Goal: Task Accomplishment & Management: Use online tool/utility

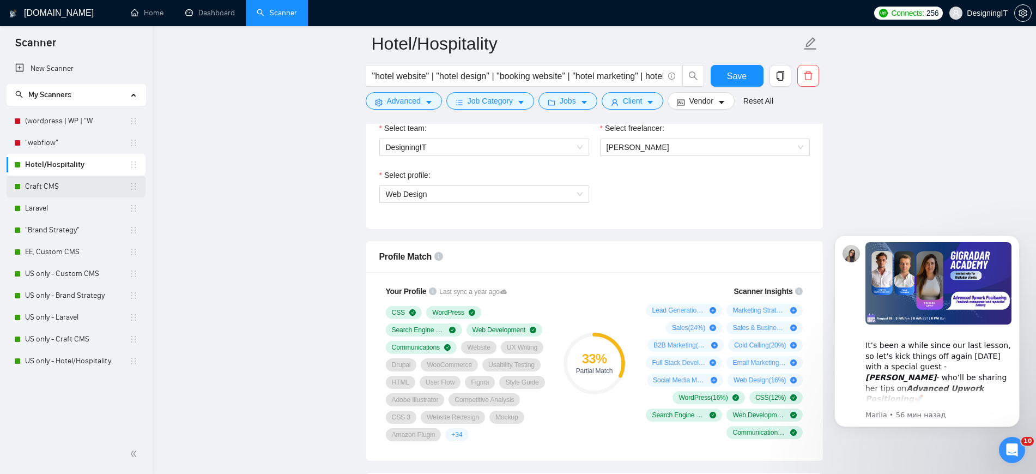
click at [54, 189] on link "Craft CMS" at bounding box center [77, 186] width 104 height 22
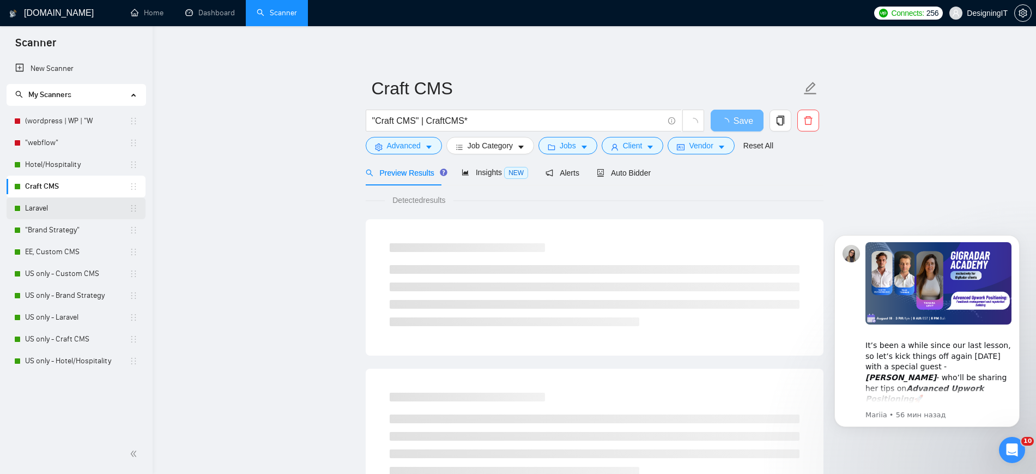
click at [37, 208] on link "Laravel" at bounding box center [77, 208] width 104 height 22
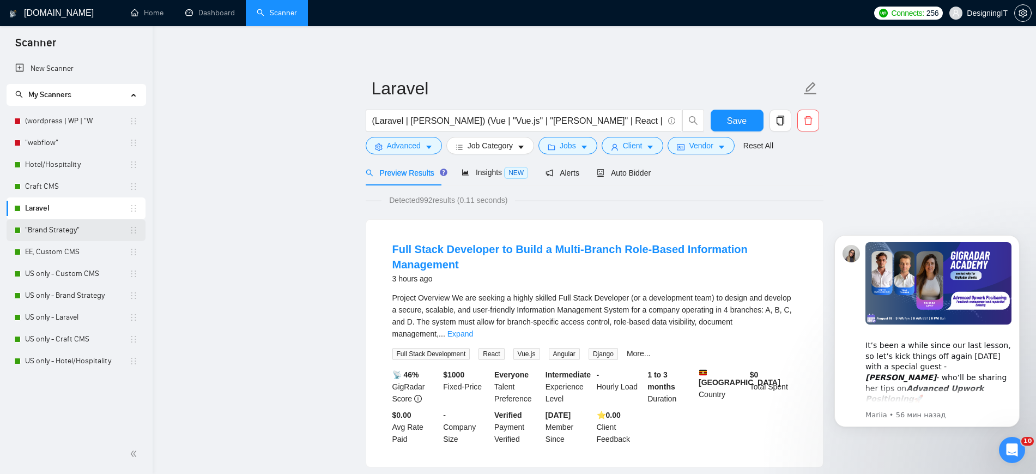
click at [56, 233] on link ""Brand Strategy"" at bounding box center [77, 230] width 104 height 22
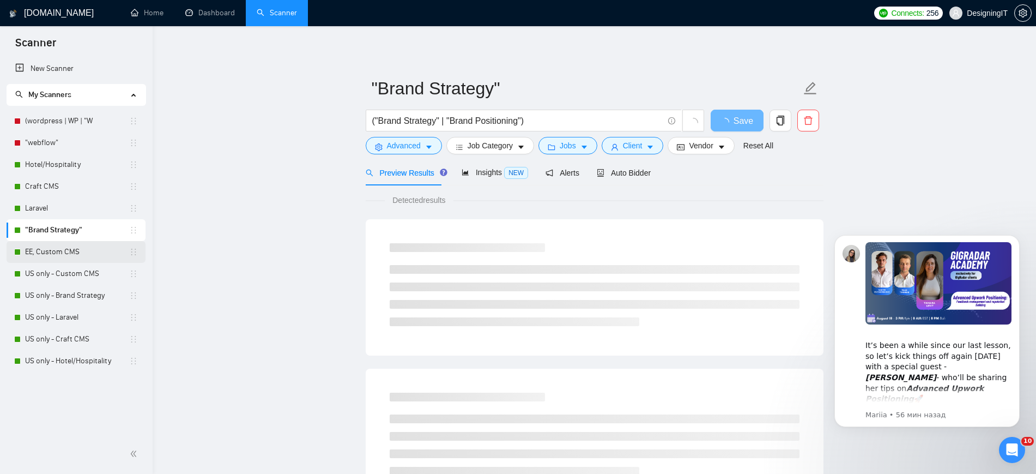
click at [54, 252] on link "EE, Custom CMS" at bounding box center [77, 252] width 104 height 22
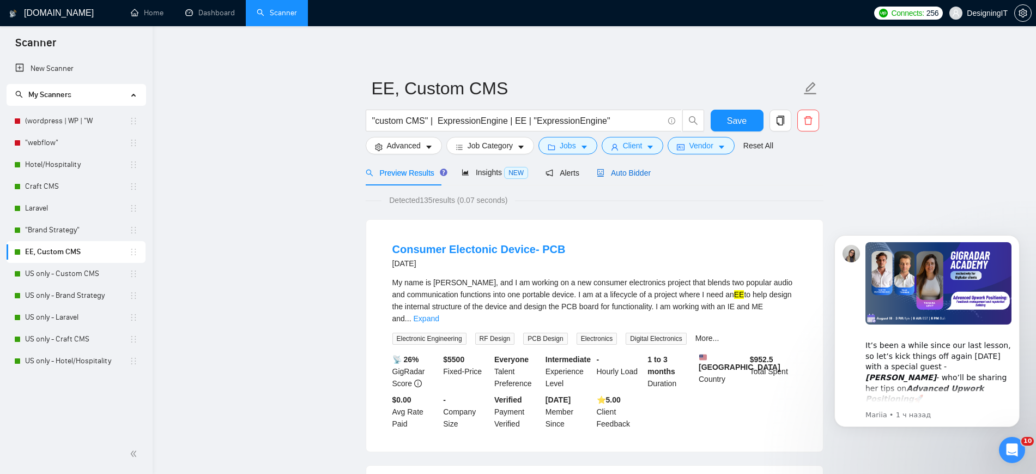
click at [629, 169] on span "Auto Bidder" at bounding box center [624, 172] width 54 height 9
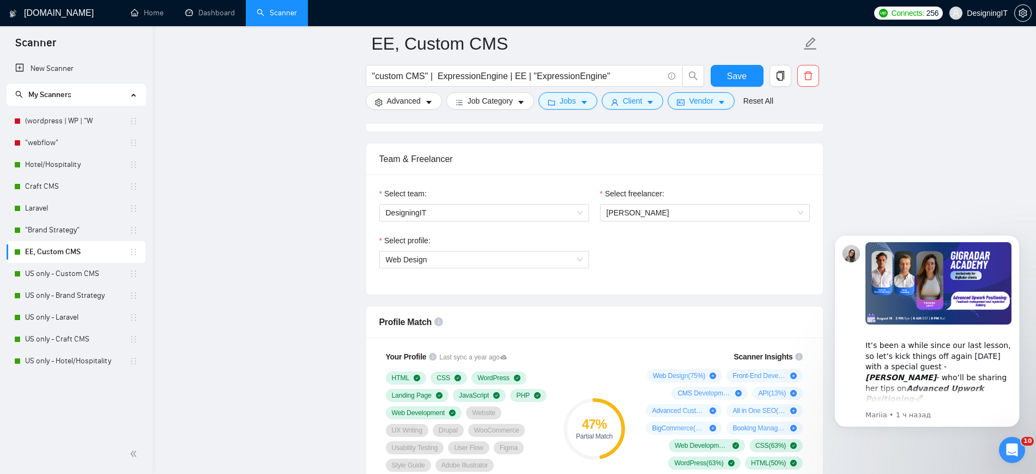
scroll to position [526, 0]
click at [579, 263] on span "Web Design" at bounding box center [484, 261] width 197 height 16
click at [578, 259] on span "Web Design" at bounding box center [484, 261] width 197 height 16
click at [529, 258] on span "Web Design" at bounding box center [484, 261] width 197 height 16
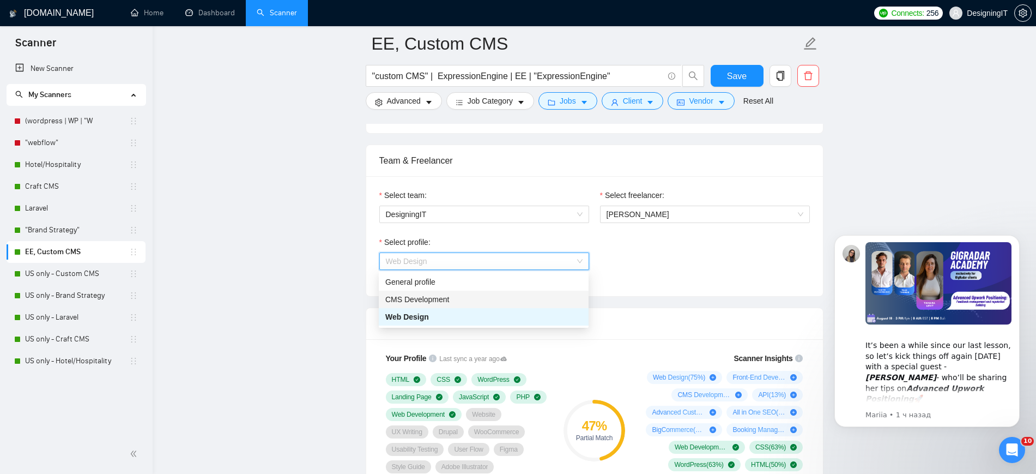
click at [512, 294] on div "CMS Development" at bounding box center [483, 299] width 197 height 12
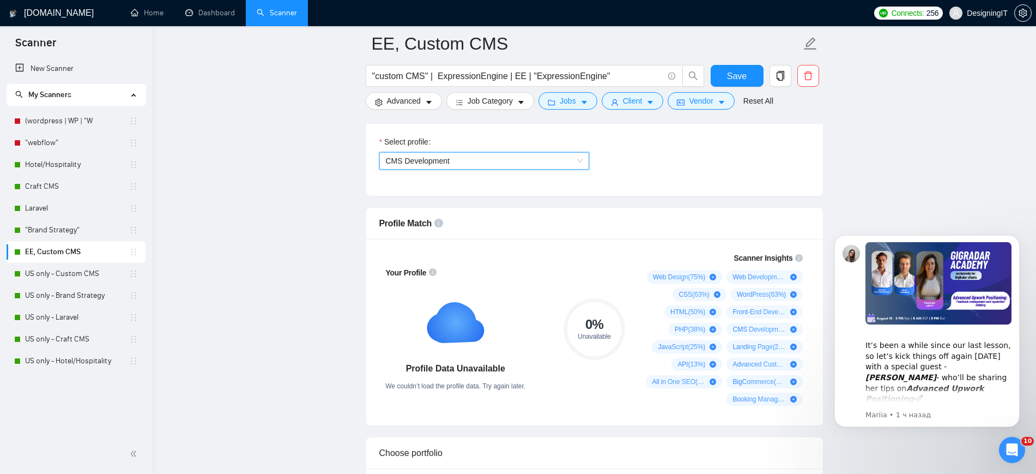
scroll to position [624, 0]
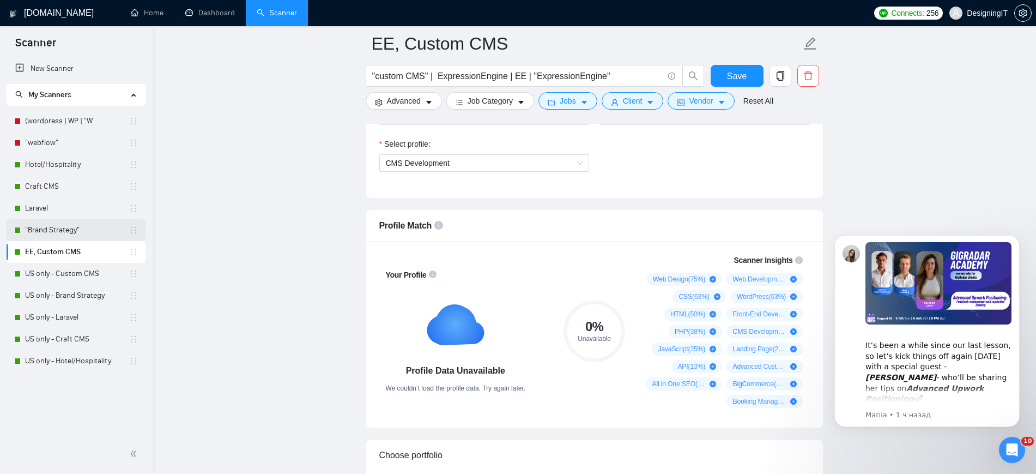
click at [71, 226] on link ""Brand Strategy"" at bounding box center [77, 230] width 104 height 22
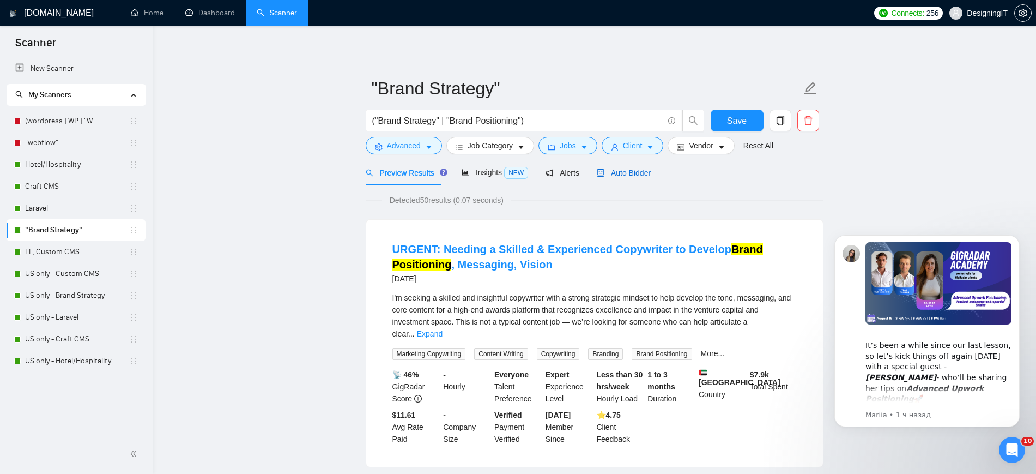
click at [616, 174] on span "Auto Bidder" at bounding box center [624, 172] width 54 height 9
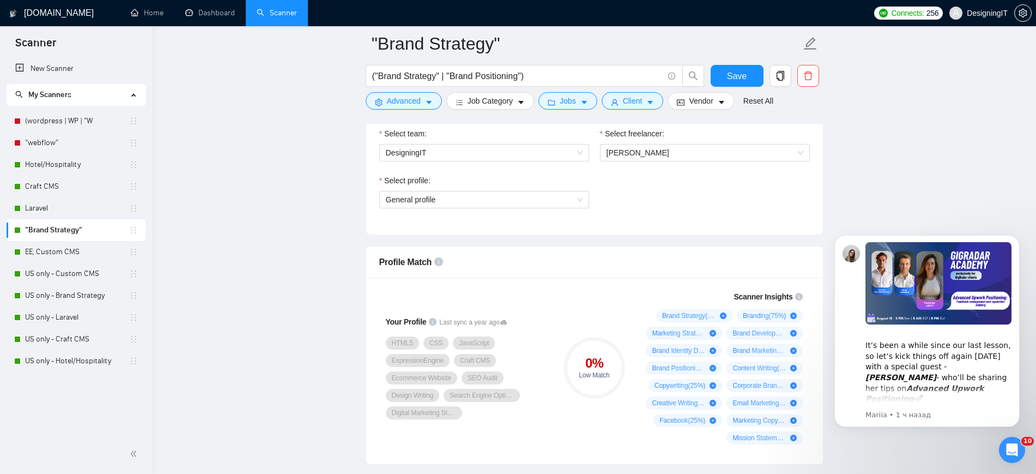
scroll to position [586, 0]
click at [567, 198] on span "General profile" at bounding box center [484, 200] width 197 height 16
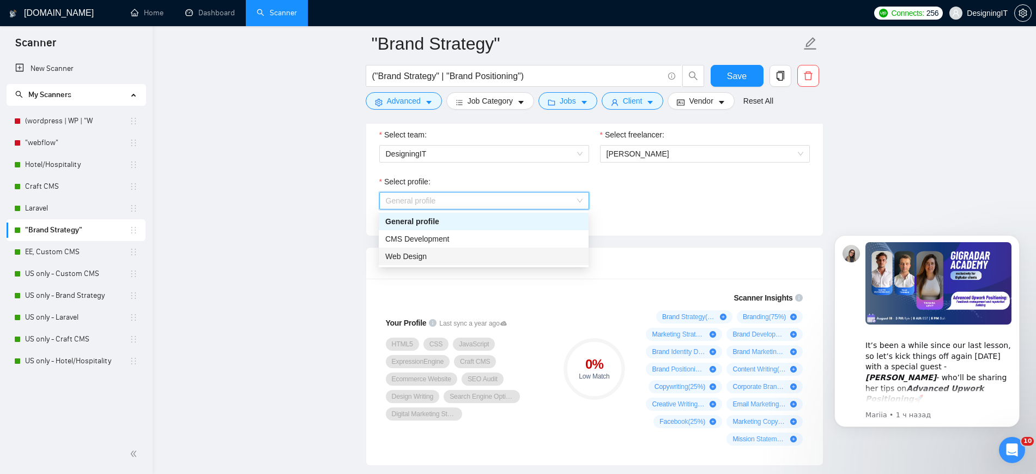
click at [523, 255] on div "Web Design" at bounding box center [483, 256] width 197 height 12
